Goal: Information Seeking & Learning: Learn about a topic

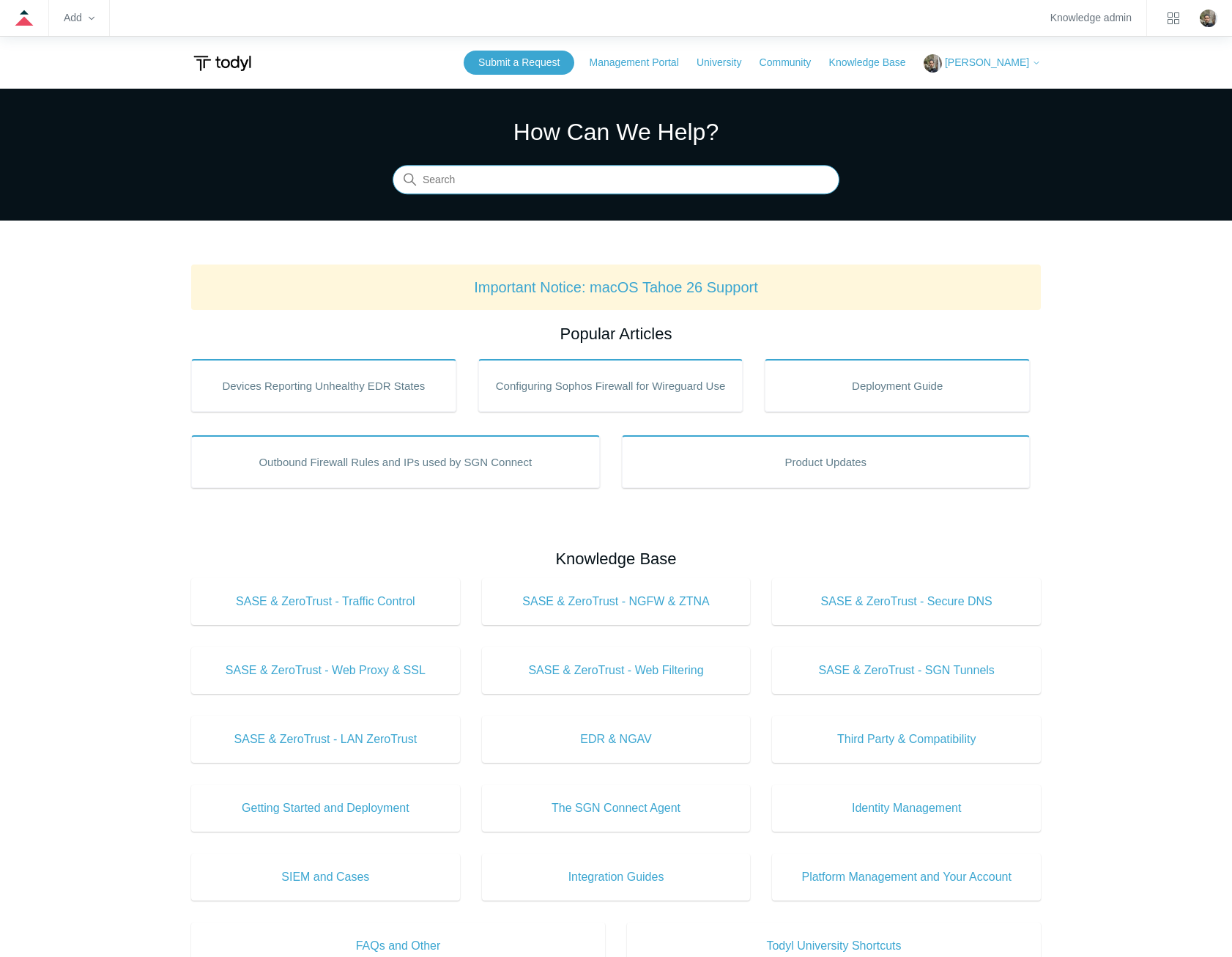
click at [527, 174] on input "Search" at bounding box center [615, 180] width 446 height 29
type input "trusted applications"
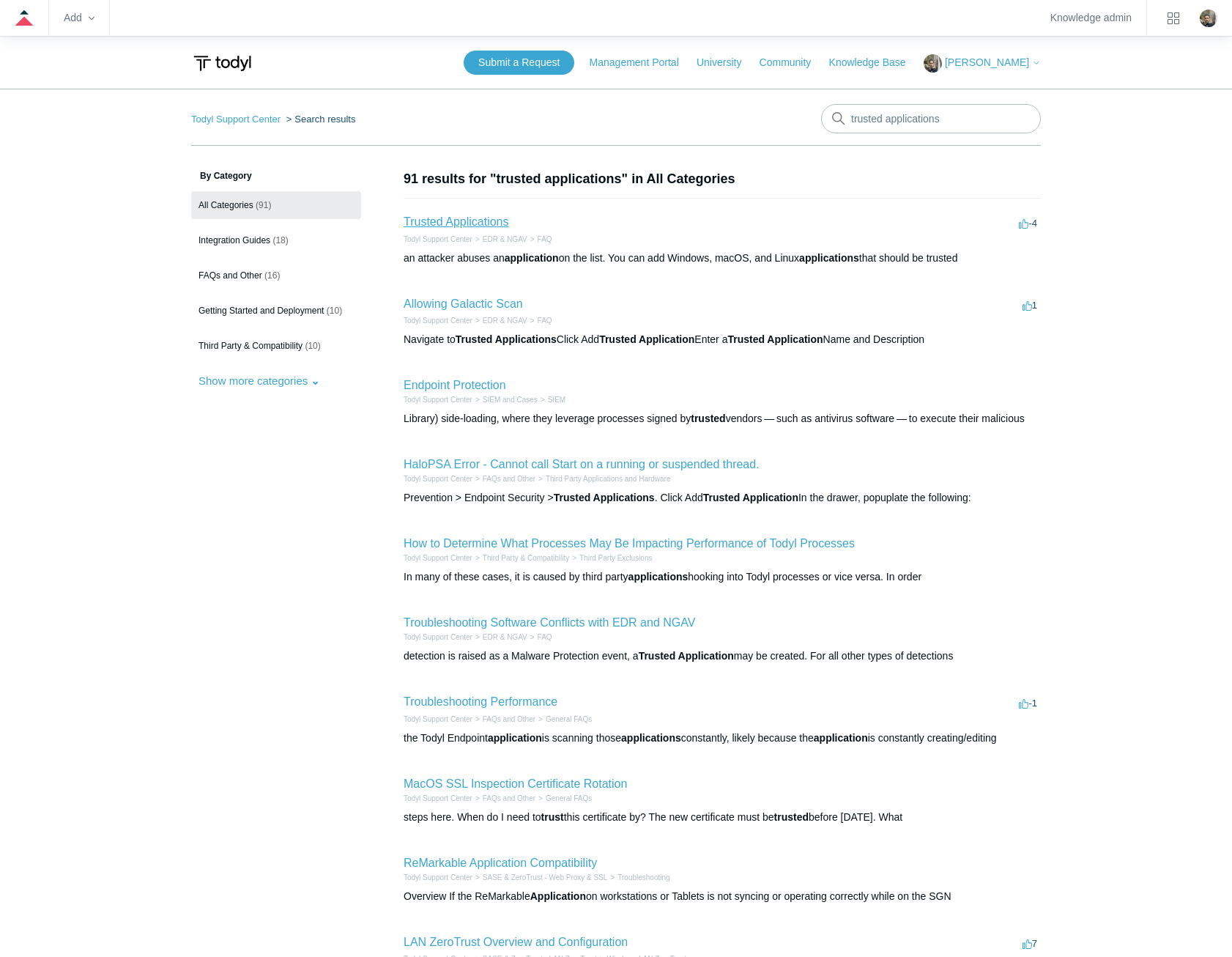
click at [469, 216] on link "Trusted Applications" at bounding box center [456, 222] width 105 height 13
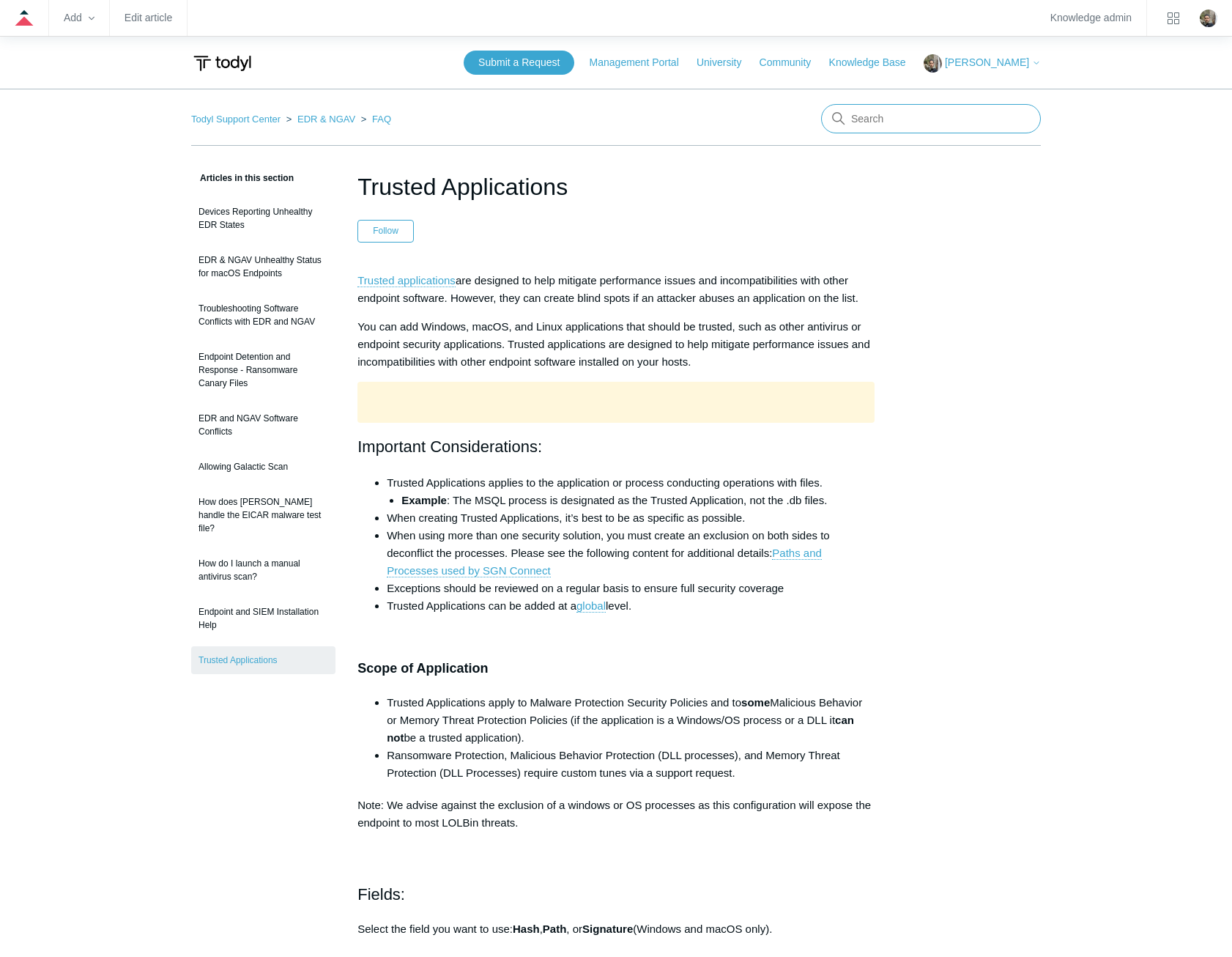
click at [900, 118] on input "Search" at bounding box center [930, 119] width 220 height 29
type input "connection certificate"
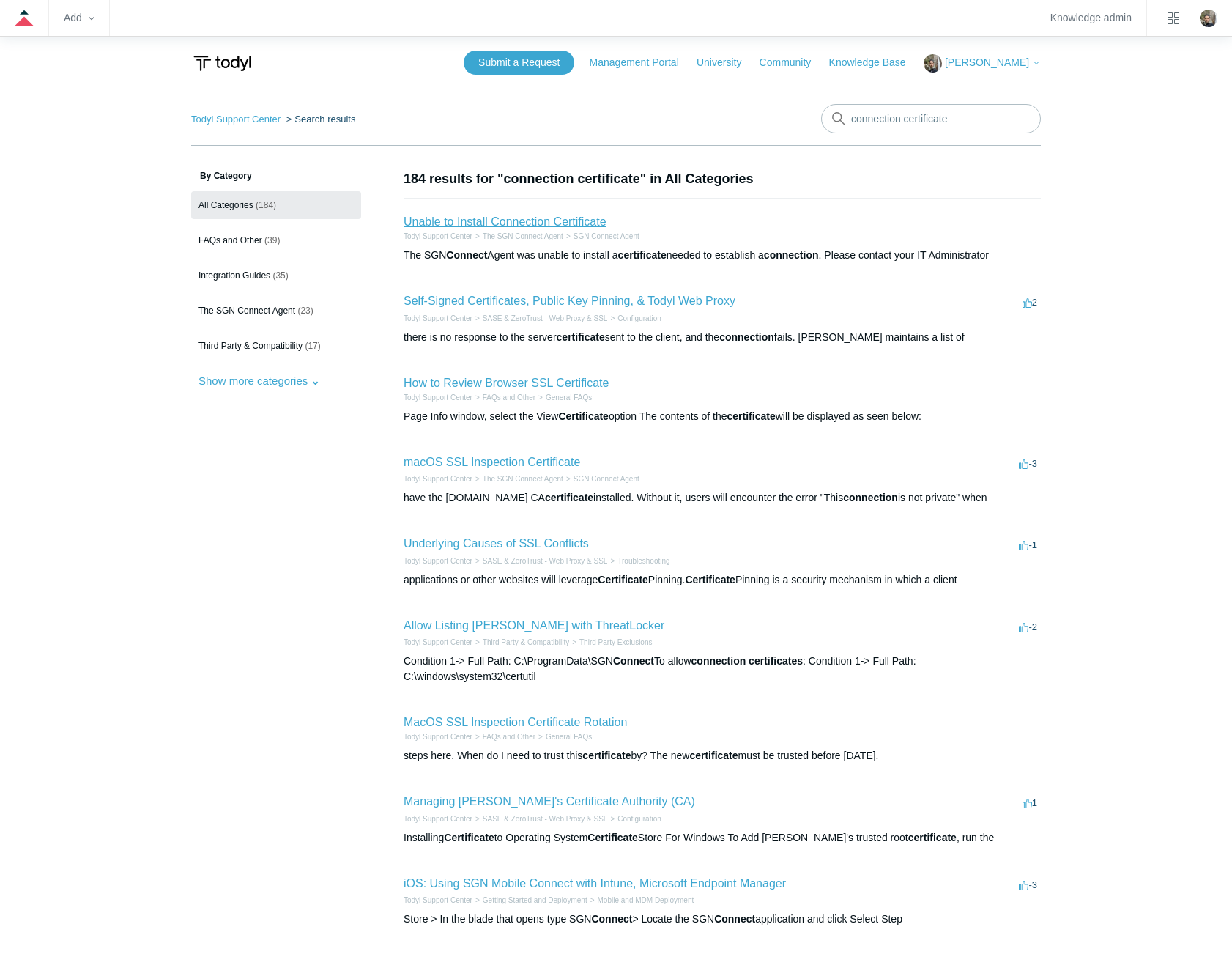
click at [520, 228] on link "Unable to Install Connection Certificate" at bounding box center [505, 222] width 203 height 13
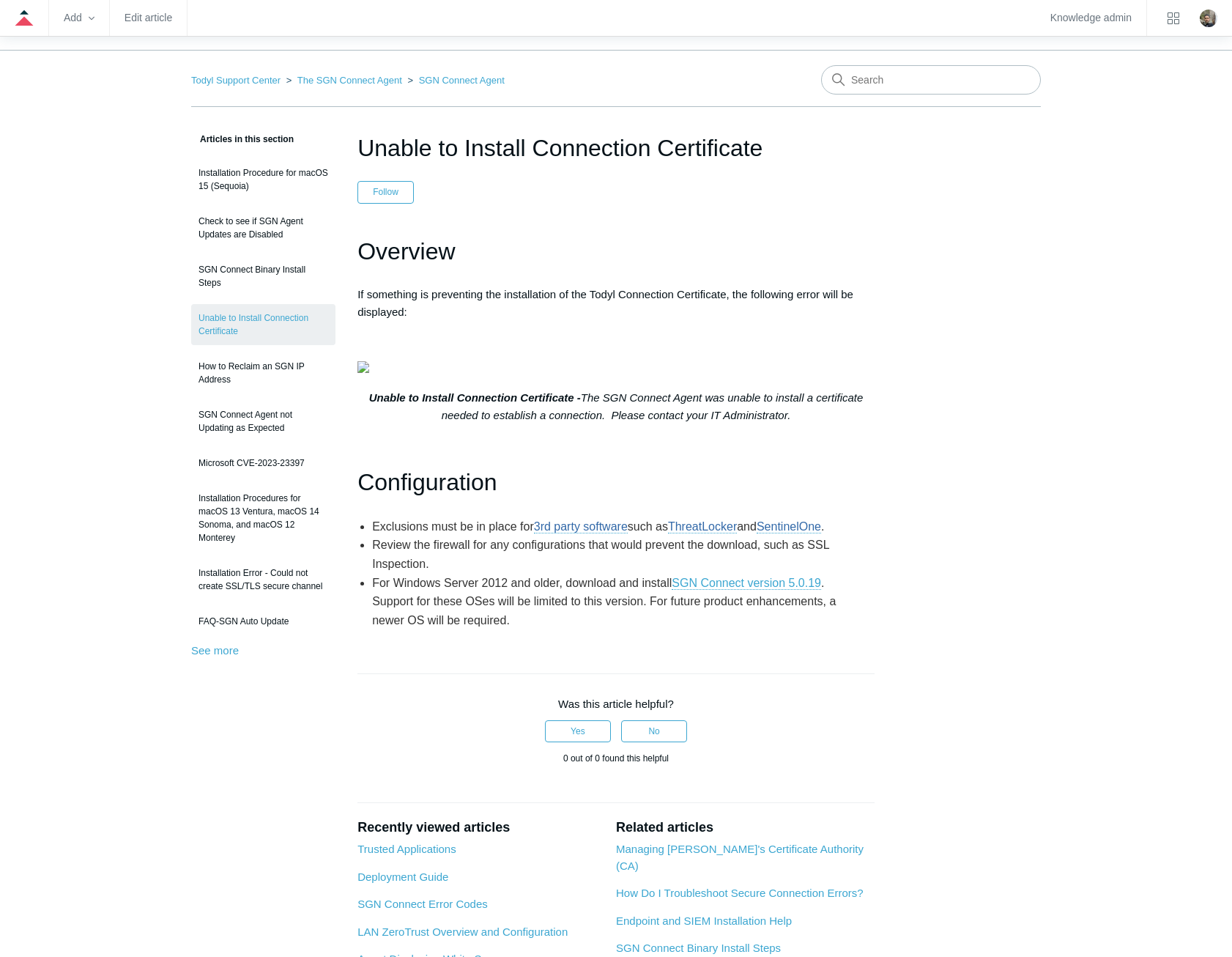
scroll to position [73, 0]
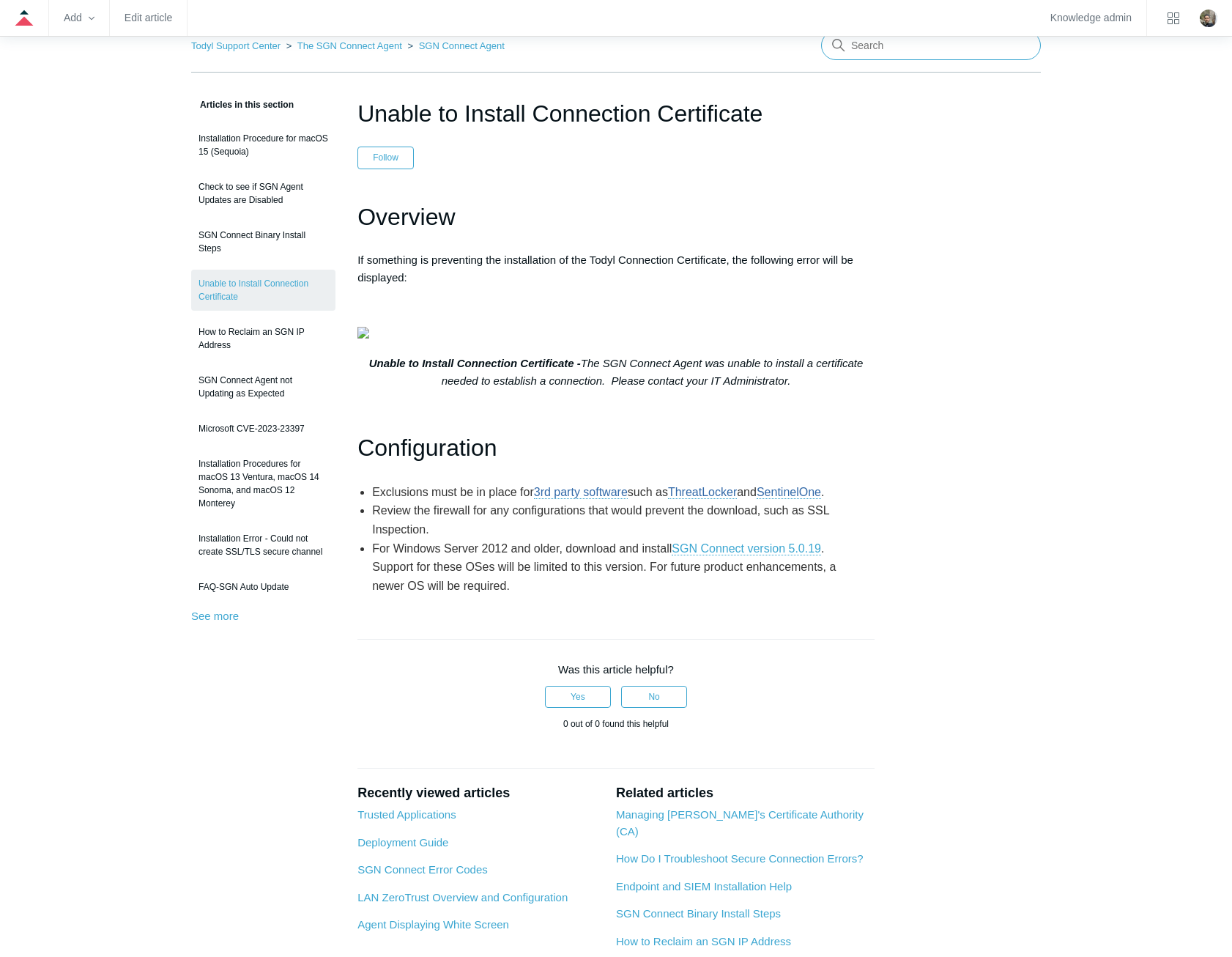
click at [968, 48] on input "Search" at bounding box center [930, 45] width 220 height 29
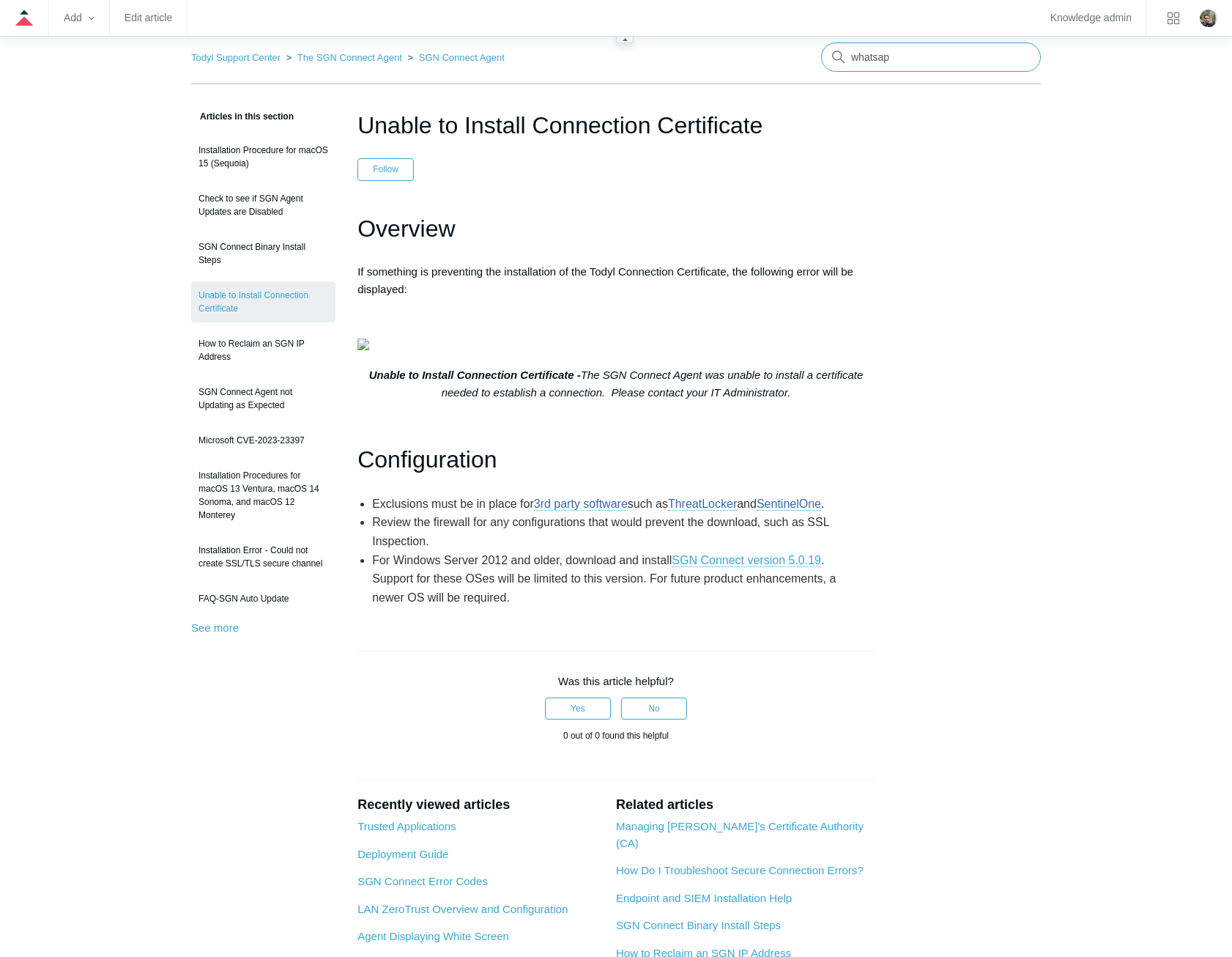
type input "whatsapp"
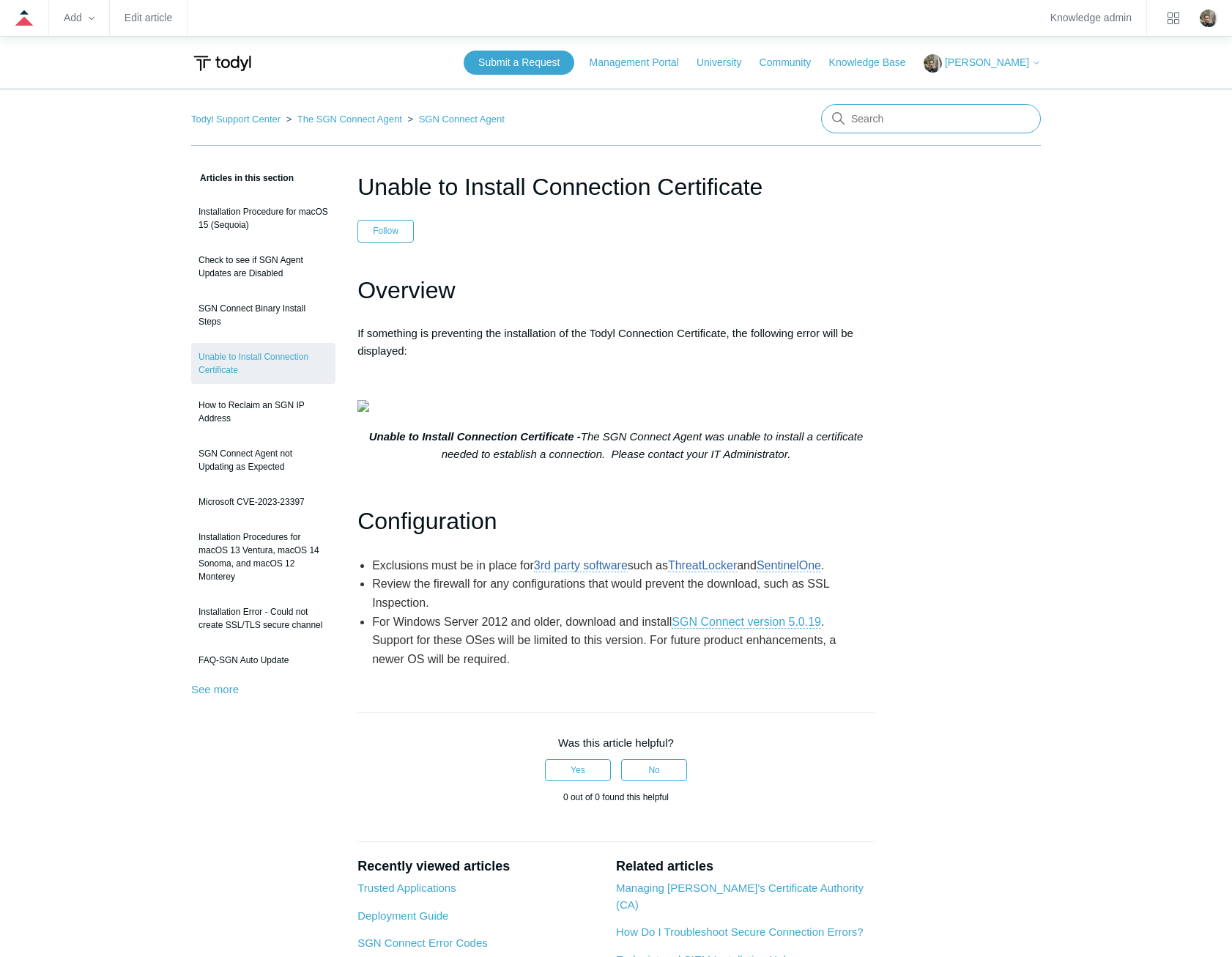
click at [923, 117] on input "Search" at bounding box center [930, 119] width 220 height 29
type input "windows server 2016"
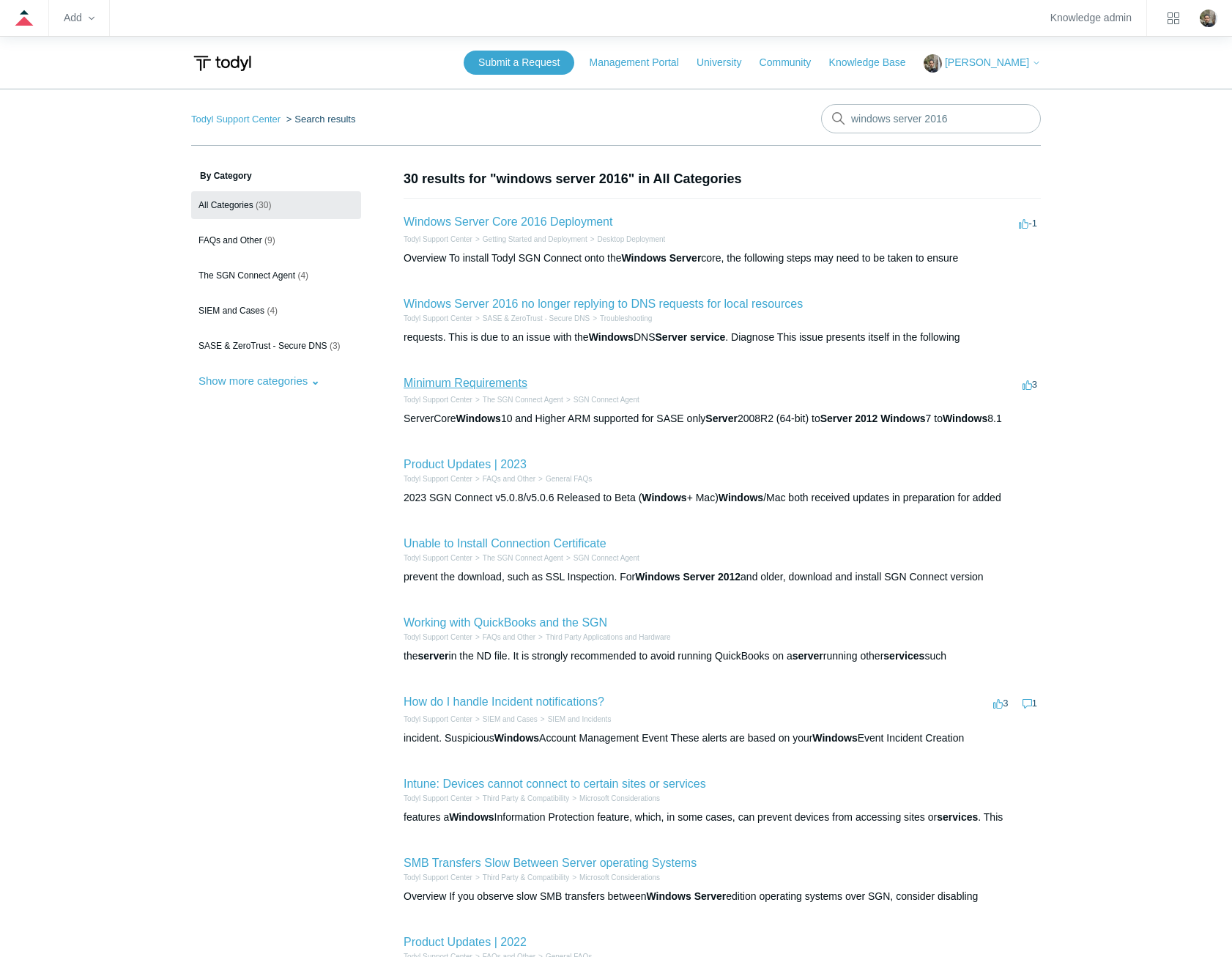
click at [481, 386] on link "Minimum Requirements" at bounding box center [466, 383] width 124 height 13
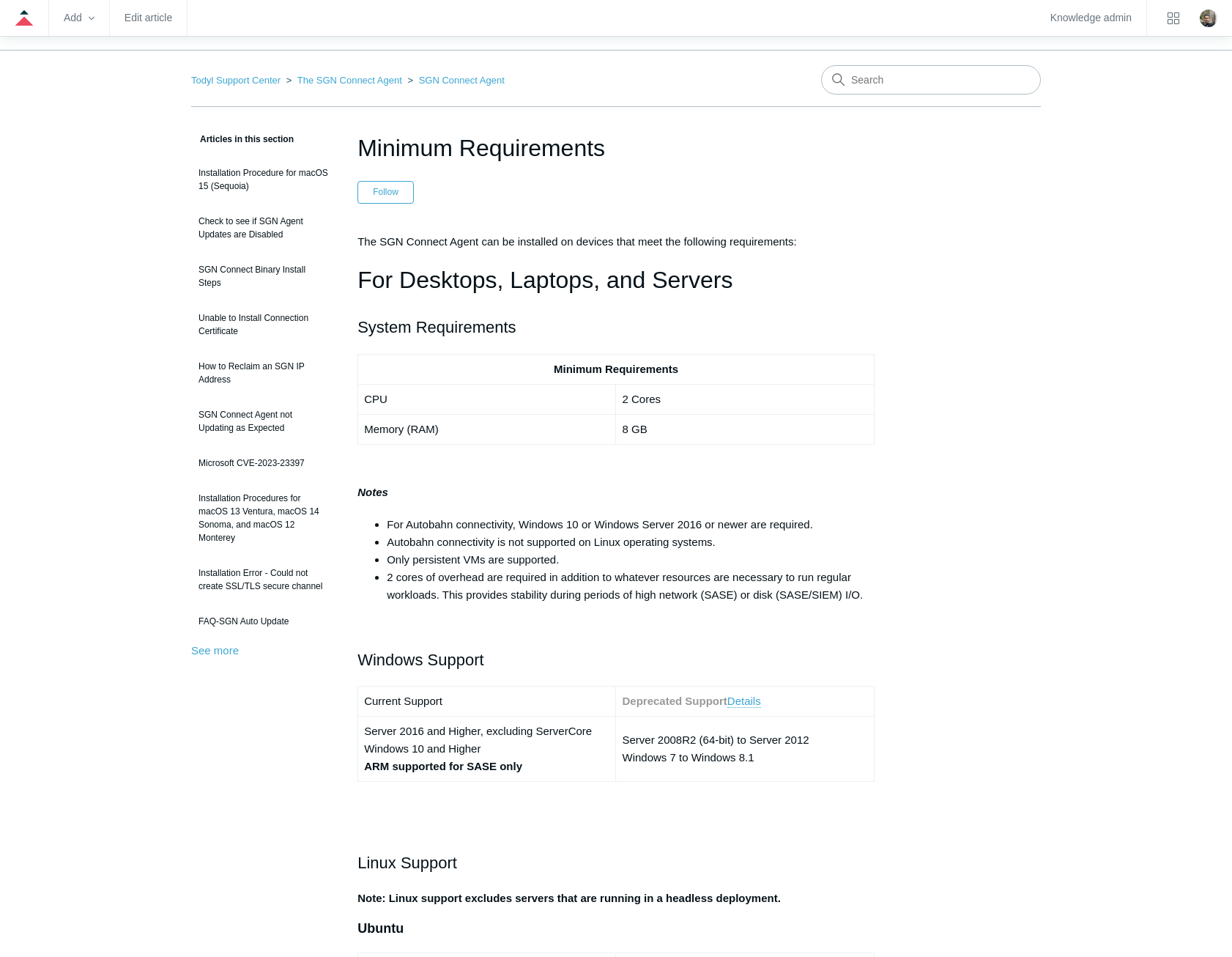
scroll to position [73, 0]
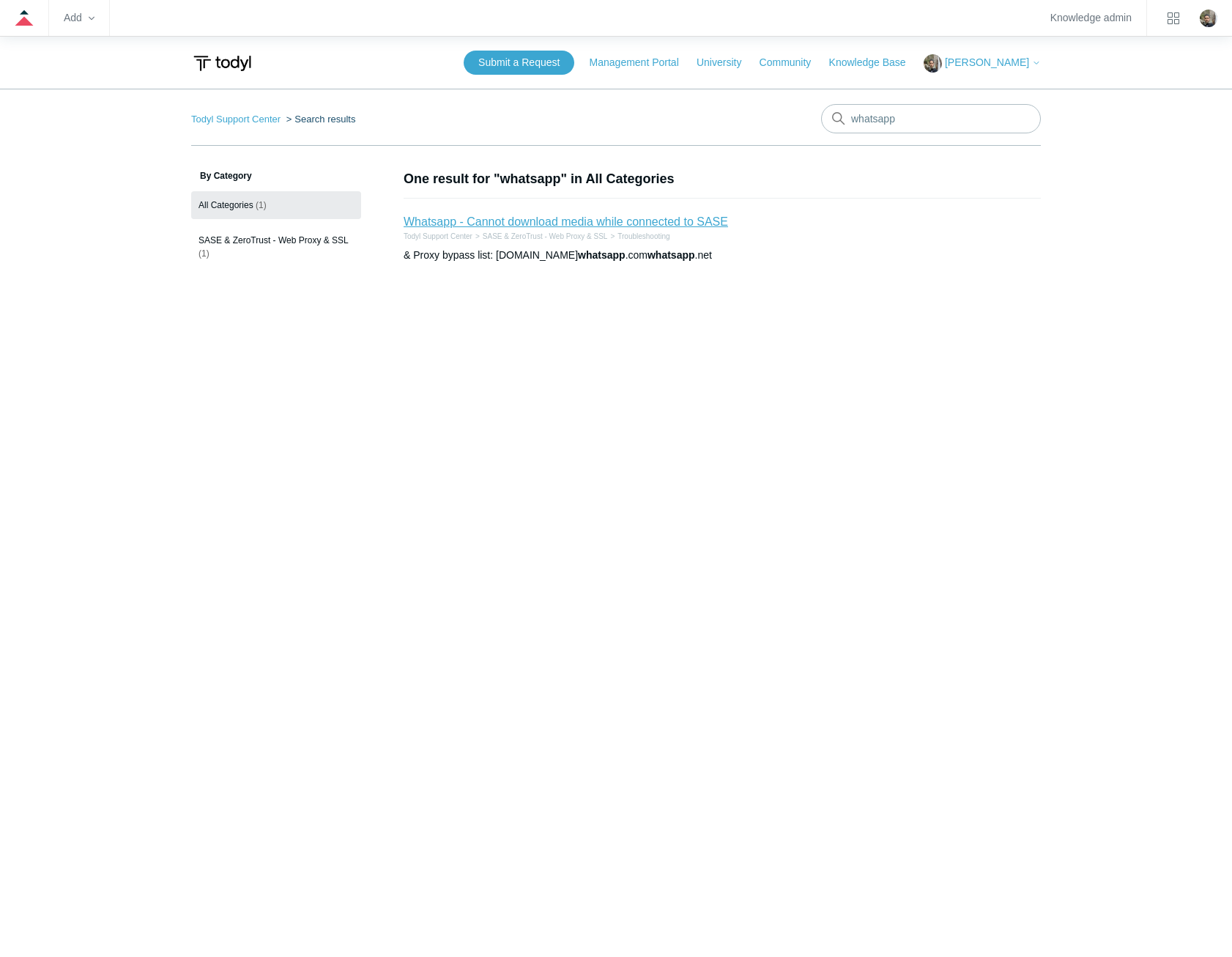
click at [652, 218] on link "Whatsapp - Cannot download media while connected to SASE" at bounding box center [566, 222] width 325 height 13
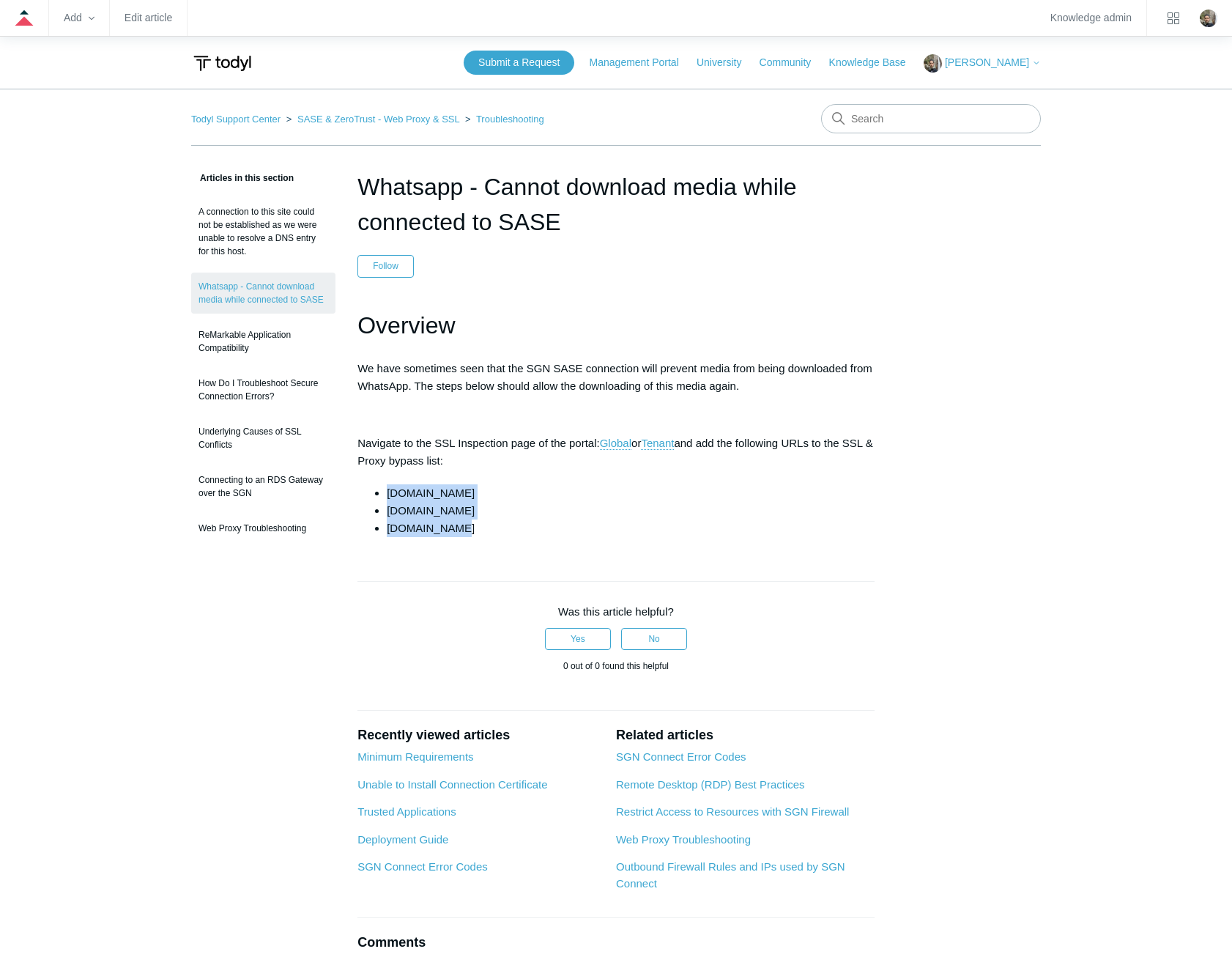
drag, startPoint x: 467, startPoint y: 536, endPoint x: 380, endPoint y: 494, distance: 96.6
click at [380, 494] on ul "cdninstagram.com whatsapp.com whatsapp.net" at bounding box center [622, 510] width 502 height 53
copy ul "cdninstagram.com whatsapp.com whatsapp.net"
click at [493, 525] on li "whatsapp.net" at bounding box center [630, 528] width 488 height 18
drag, startPoint x: 472, startPoint y: 529, endPoint x: 372, endPoint y: 495, distance: 105.6
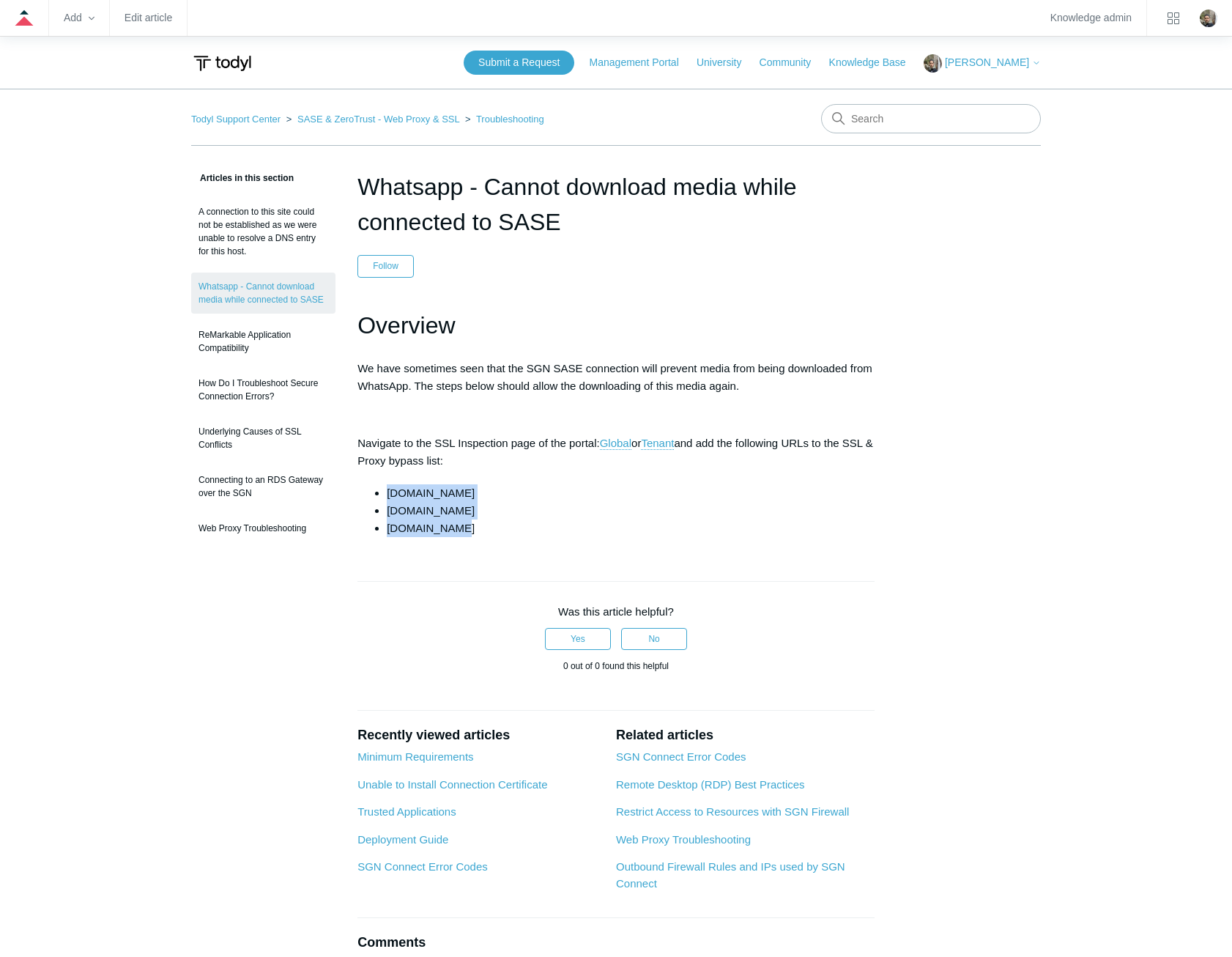
click at [372, 495] on ul "cdninstagram.com whatsapp.com whatsapp.net" at bounding box center [622, 510] width 502 height 53
copy ul "cdninstagram.com whatsapp.com whatsapp.net"
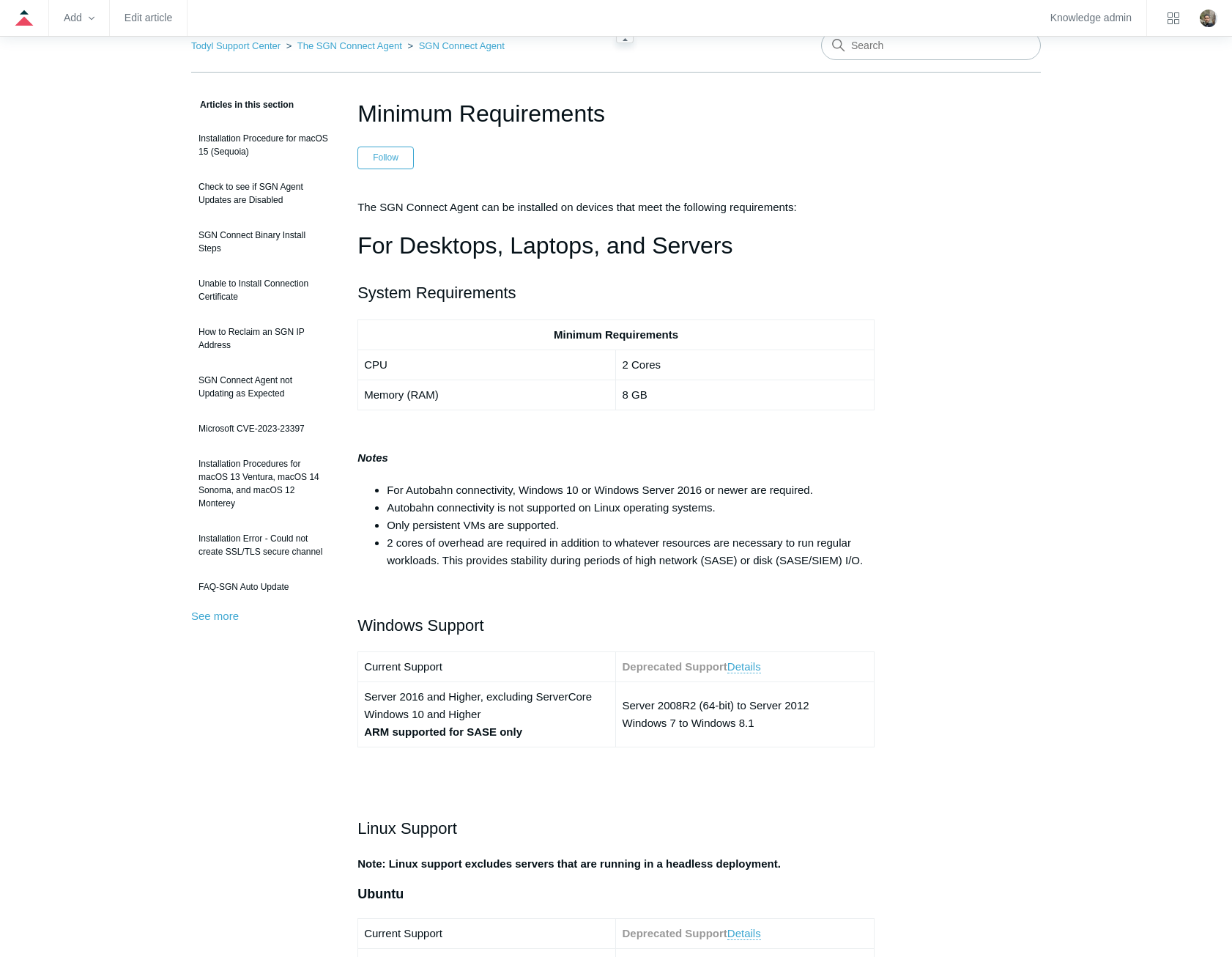
click at [882, 45] on input "Search" at bounding box center [930, 45] width 220 height 29
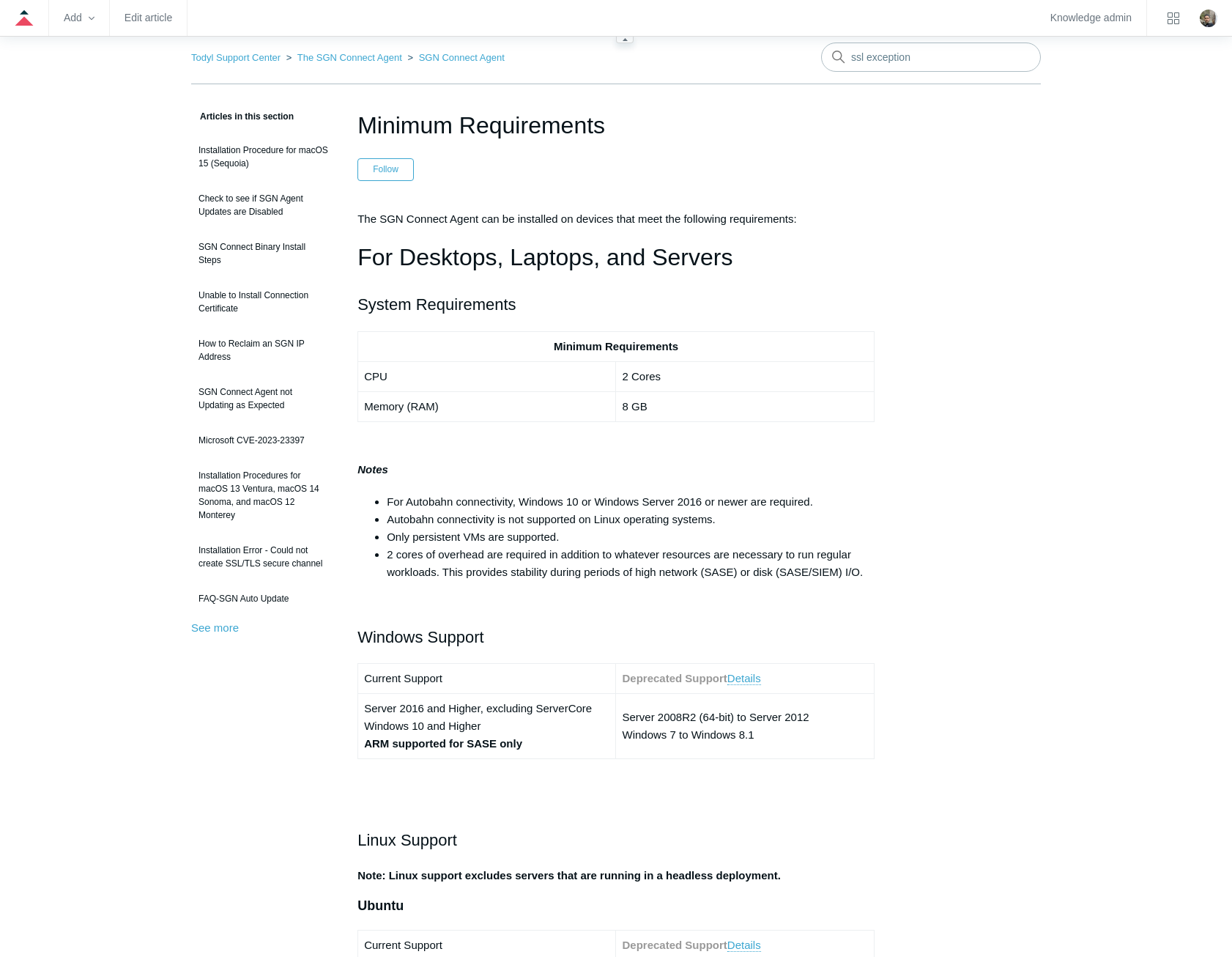
type input "ssl exception"
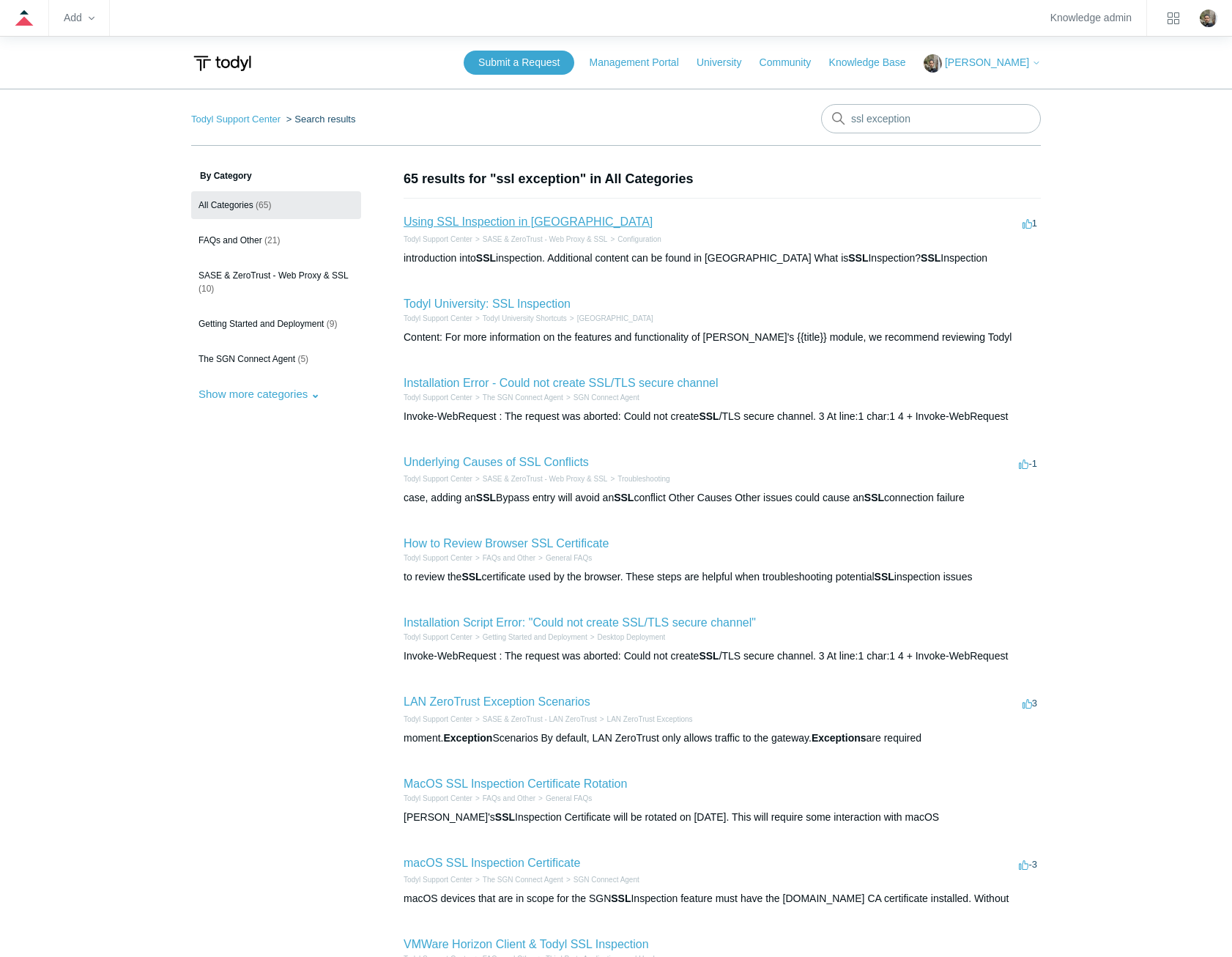
click at [500, 224] on link "Using SSL Inspection in [GEOGRAPHIC_DATA]" at bounding box center [528, 222] width 249 height 13
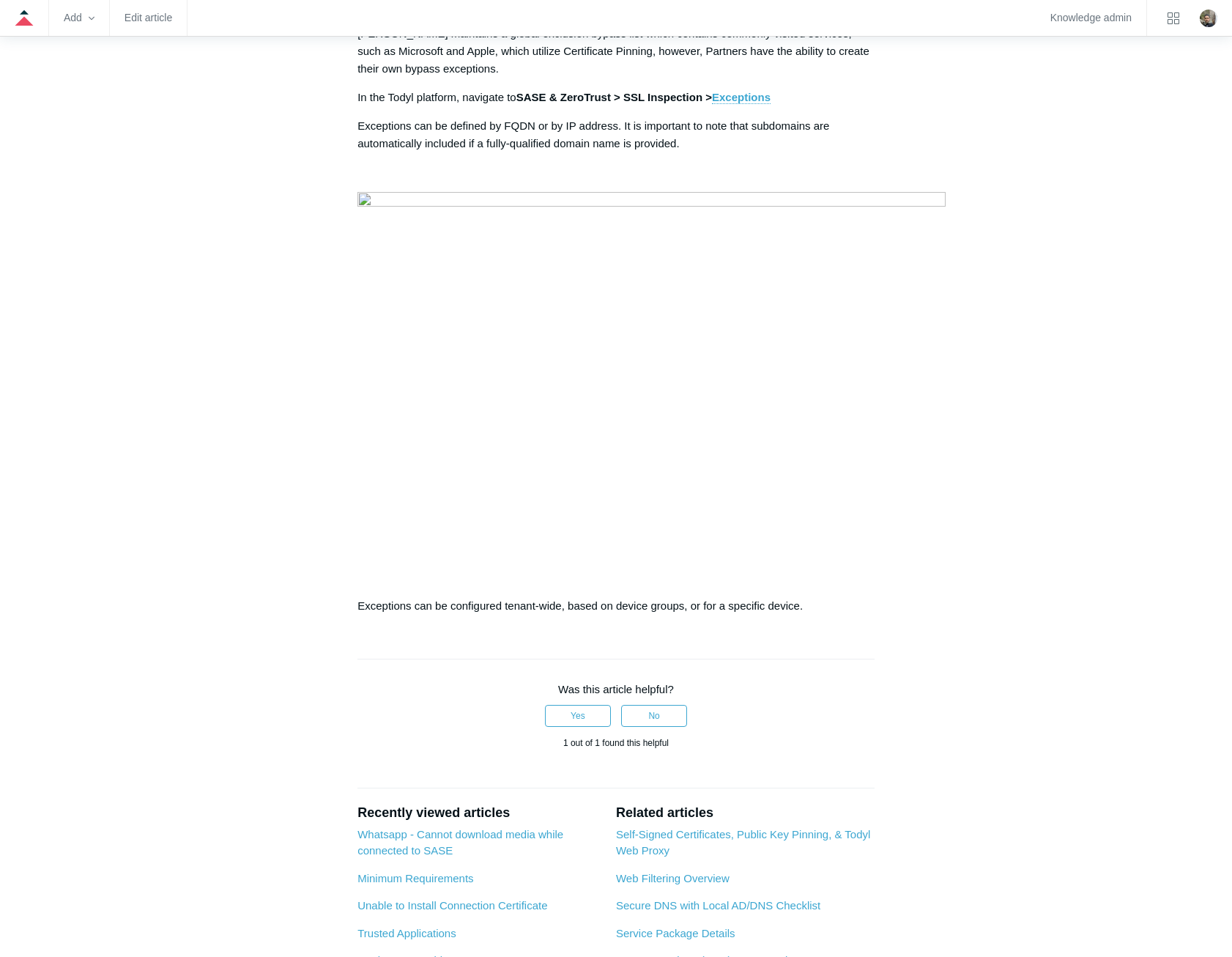
scroll to position [2051, 0]
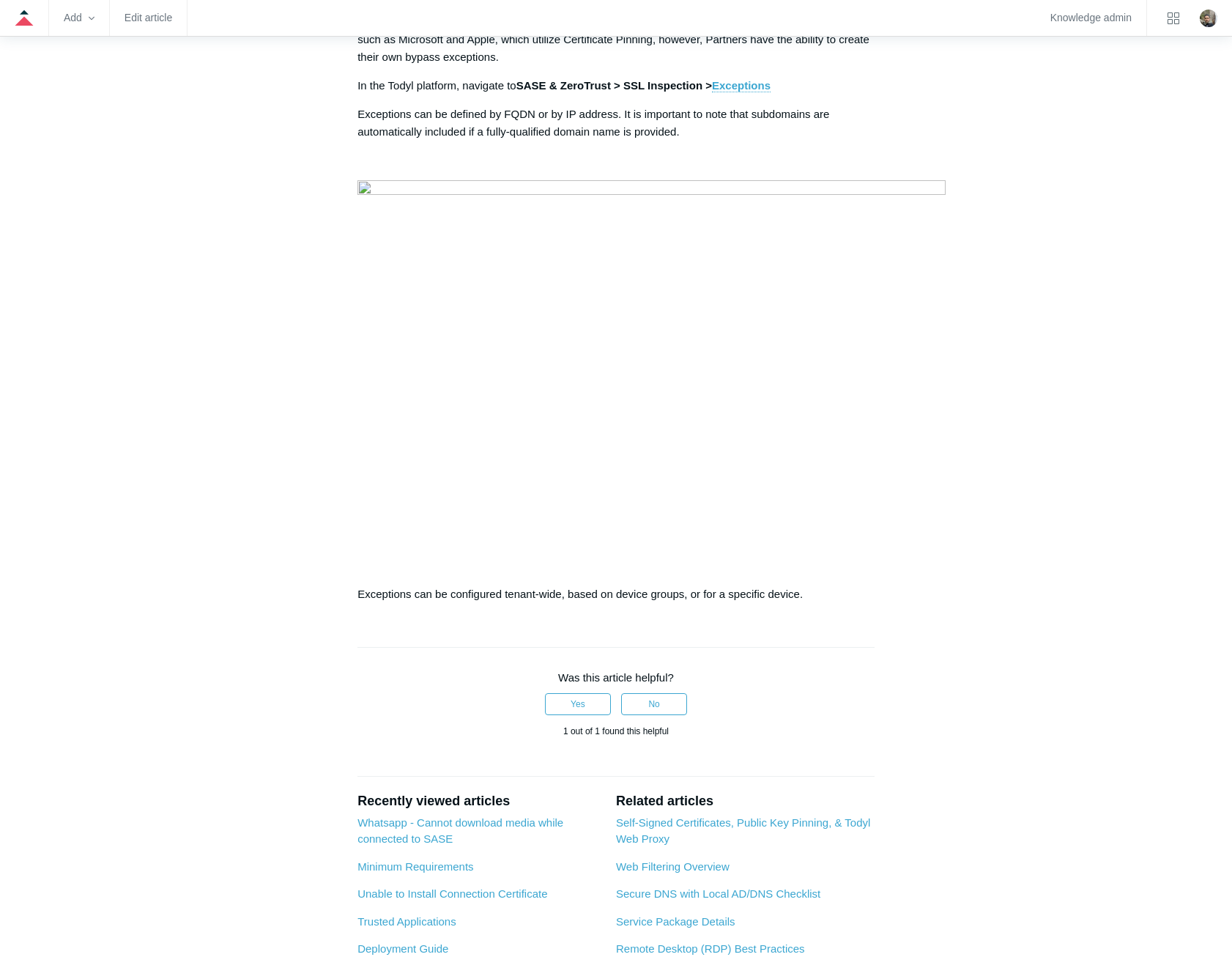
drag, startPoint x: 532, startPoint y: 127, endPoint x: 351, endPoint y: 115, distance: 181.4
drag, startPoint x: 351, startPoint y: 115, endPoint x: 390, endPoint y: 132, distance: 42.5
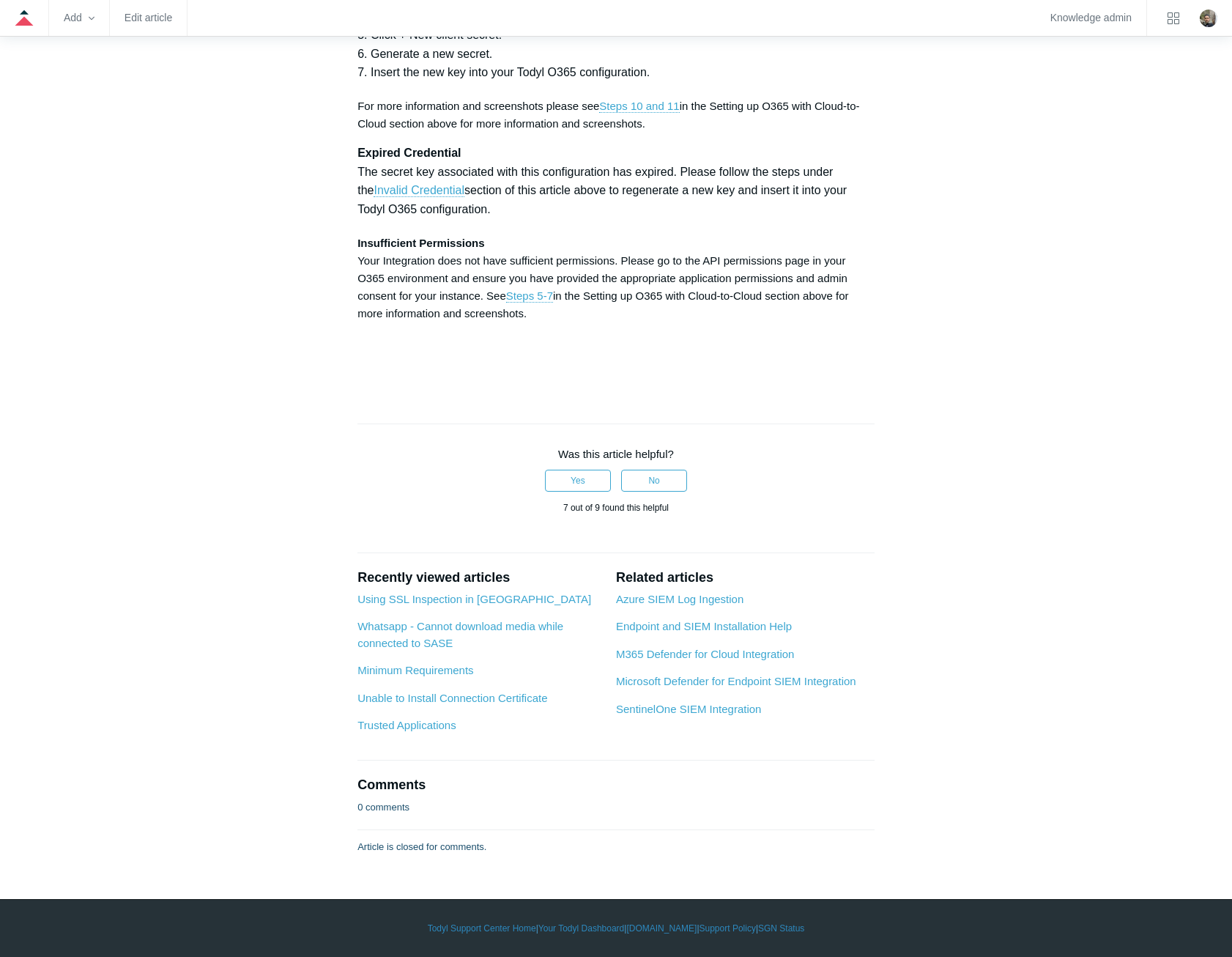
scroll to position [7299, 0]
